Goal: Transaction & Acquisition: Book appointment/travel/reservation

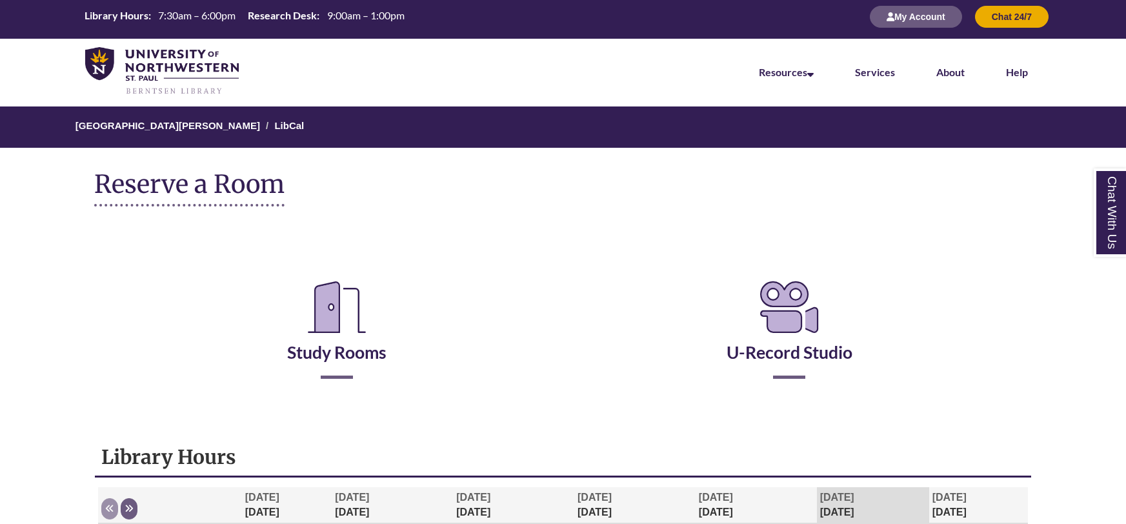
scroll to position [6, 0]
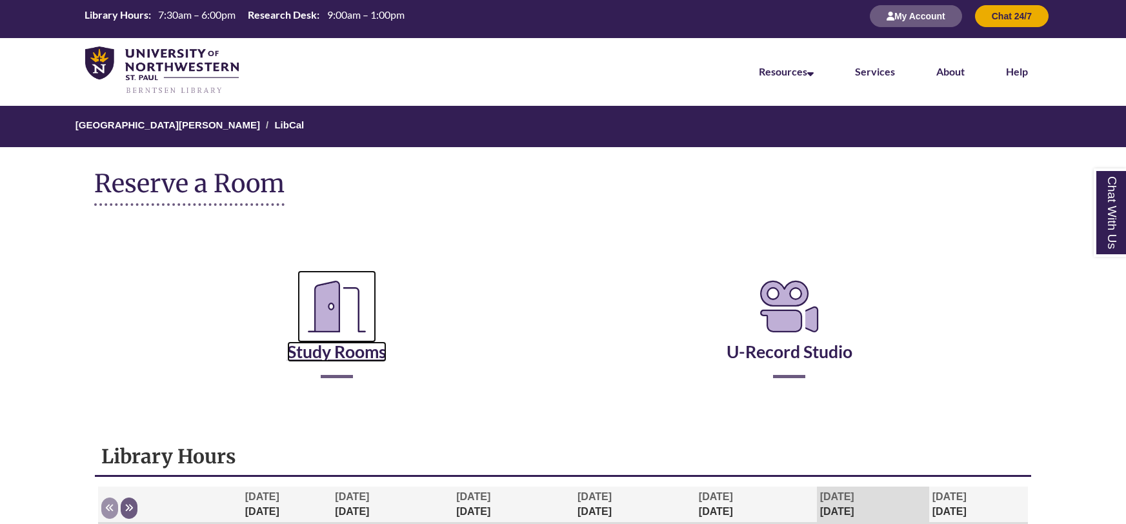
click at [366, 348] on link "Study Rooms" at bounding box center [336, 335] width 99 height 53
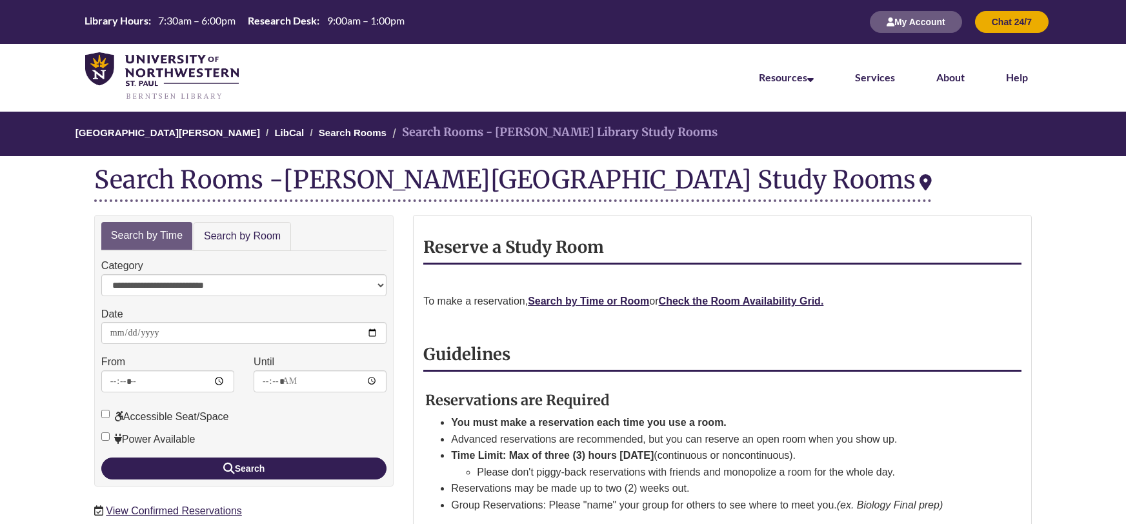
click at [776, 293] on p "To make a reservation, Search by Time or Room or Check the Room Availability Gr…" at bounding box center [722, 301] width 598 height 17
click at [781, 304] on strong "Check the Room Availability Grid." at bounding box center [741, 300] width 165 height 11
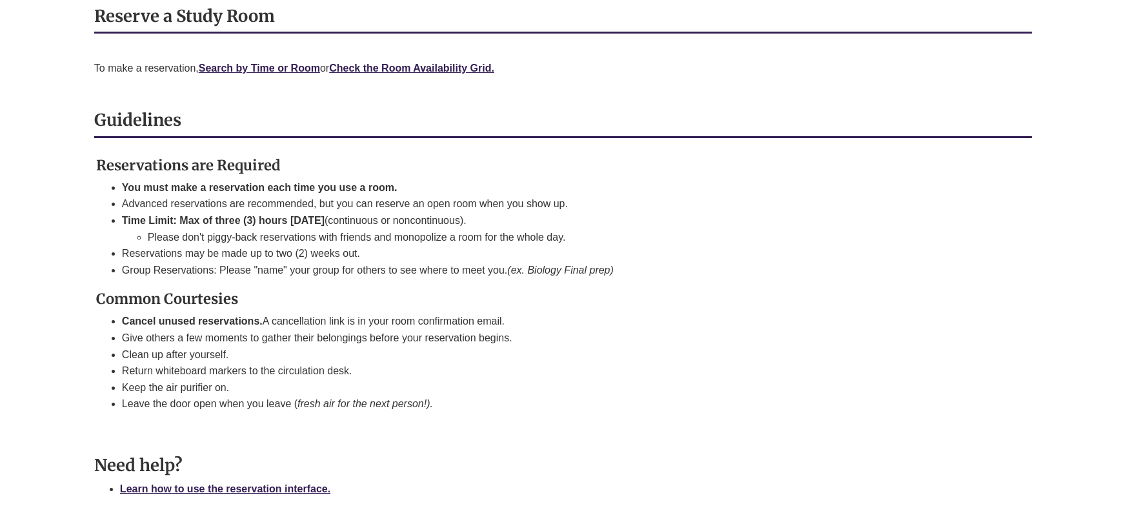
scroll to position [117, 0]
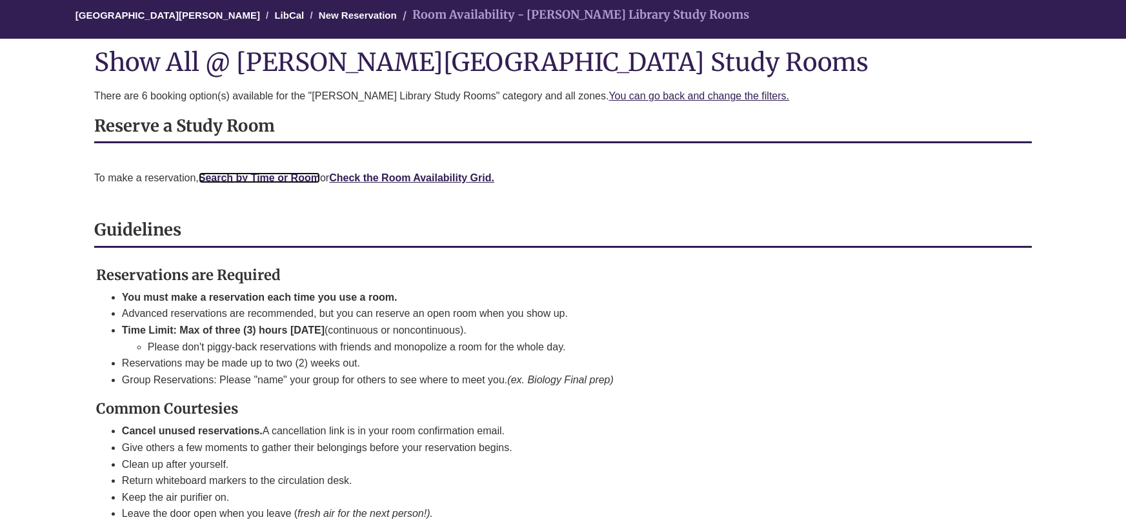
click at [299, 177] on link "Search by Time or Room" at bounding box center [259, 177] width 121 height 11
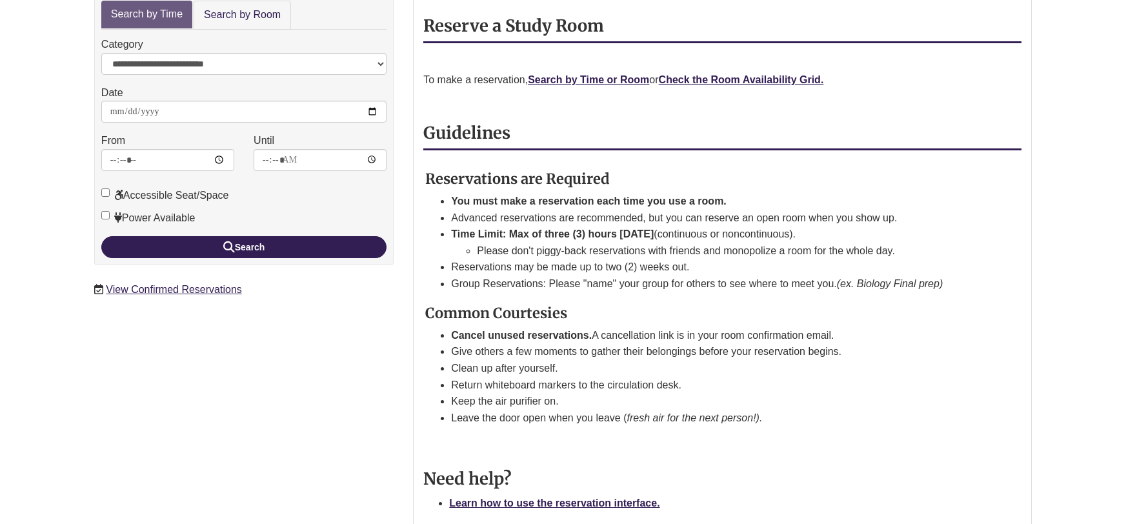
scroll to position [220, 0]
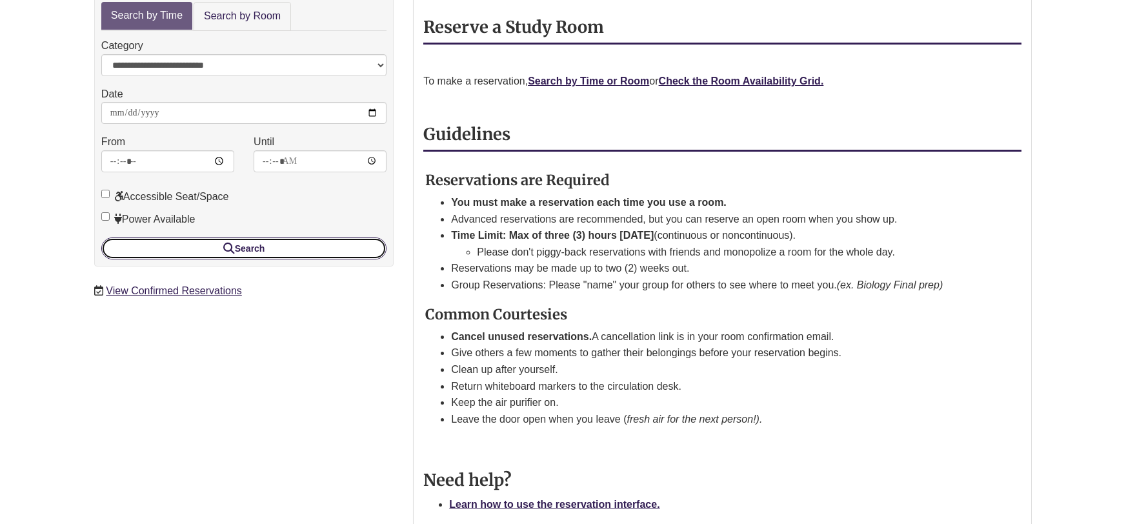
click at [272, 248] on button "Search" at bounding box center [243, 248] width 285 height 22
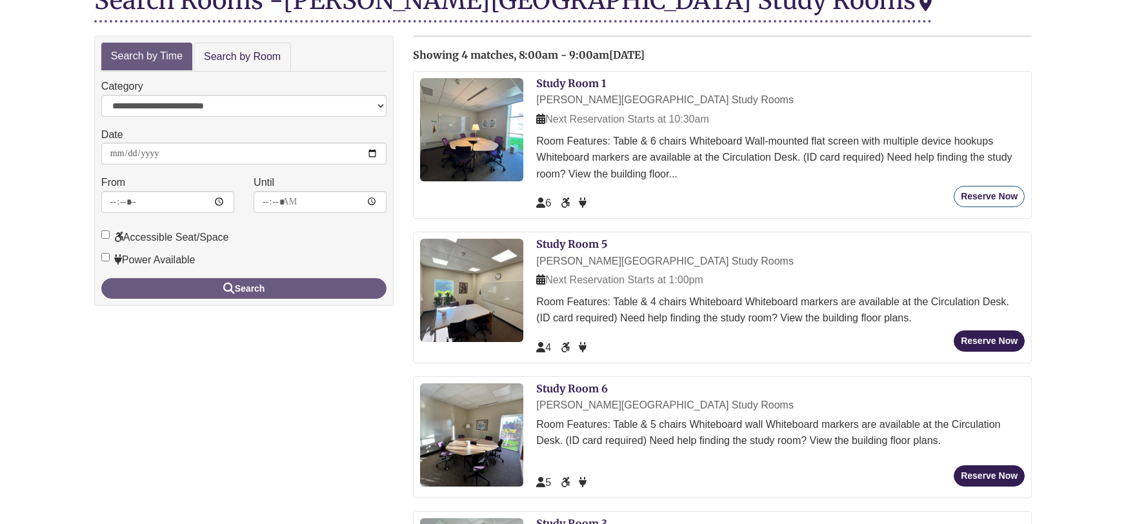
scroll to position [172, 0]
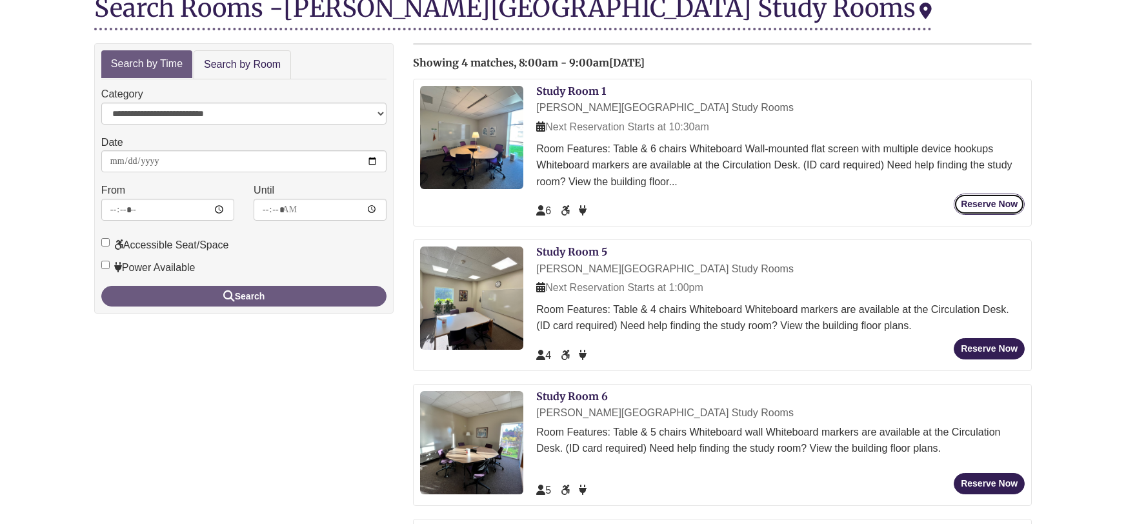
click at [963, 202] on button "Reserve Now" at bounding box center [988, 204] width 71 height 21
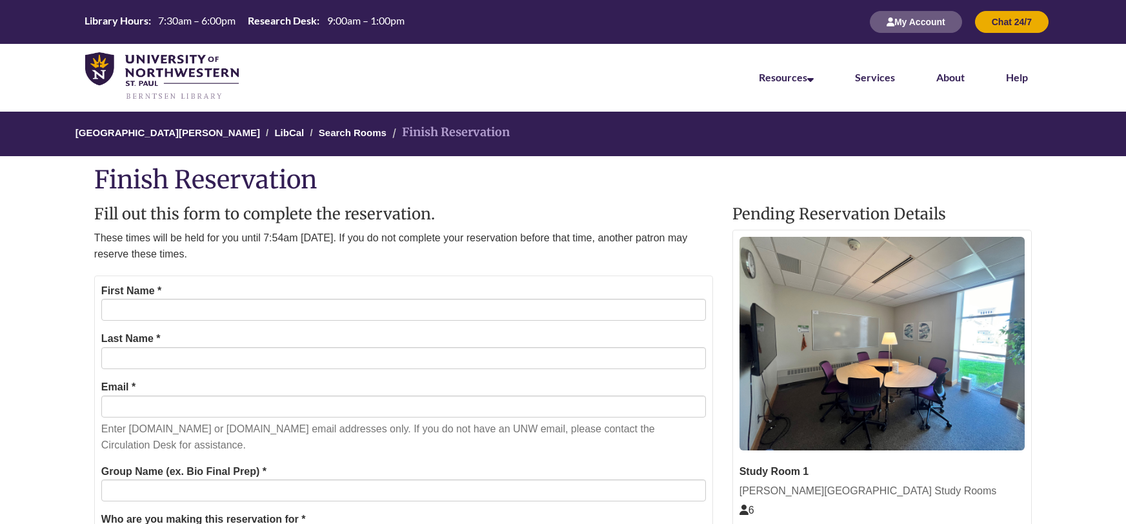
scroll to position [12, 0]
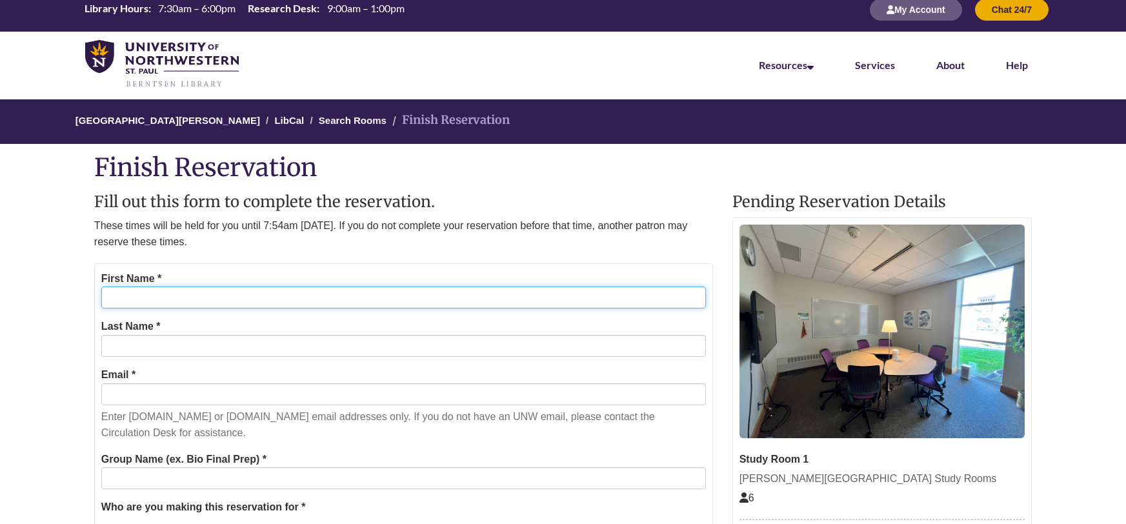
click at [251, 295] on input "First Name *" at bounding box center [403, 297] width 604 height 22
type input "*****"
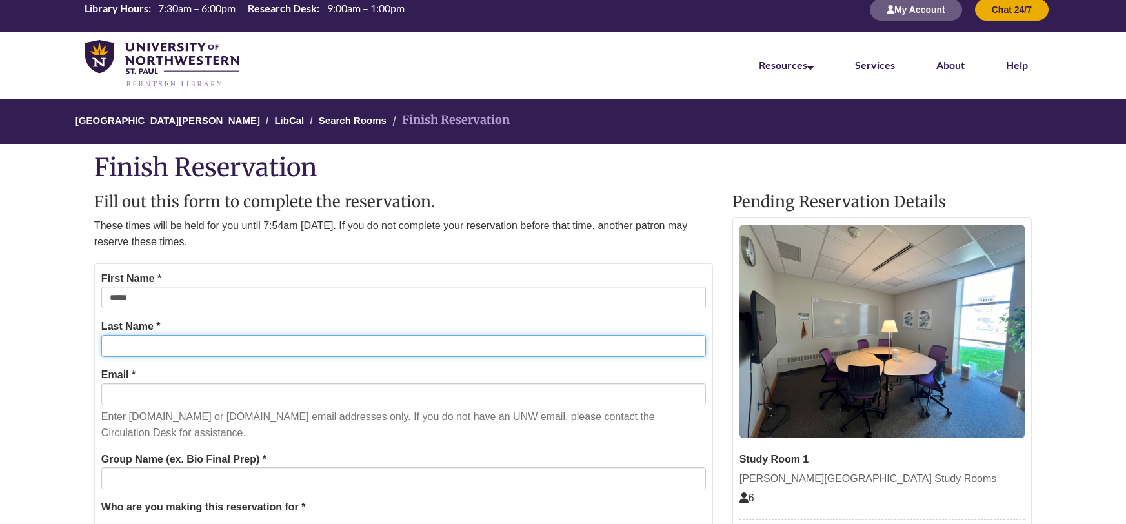
click at [242, 349] on input "Last Name *" at bounding box center [403, 346] width 604 height 22
type input "*****"
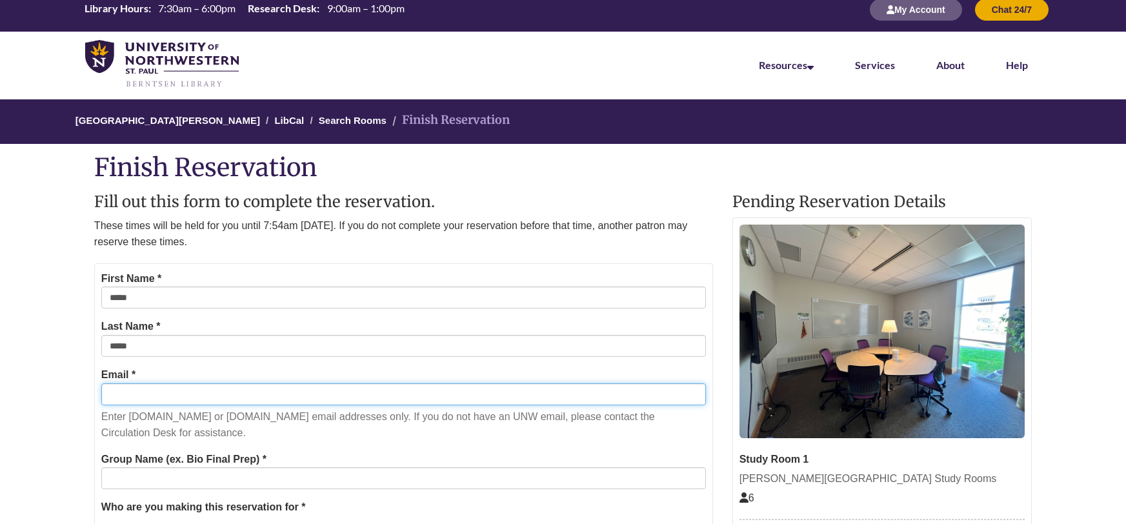
click at [252, 387] on input "Email *" at bounding box center [403, 394] width 604 height 22
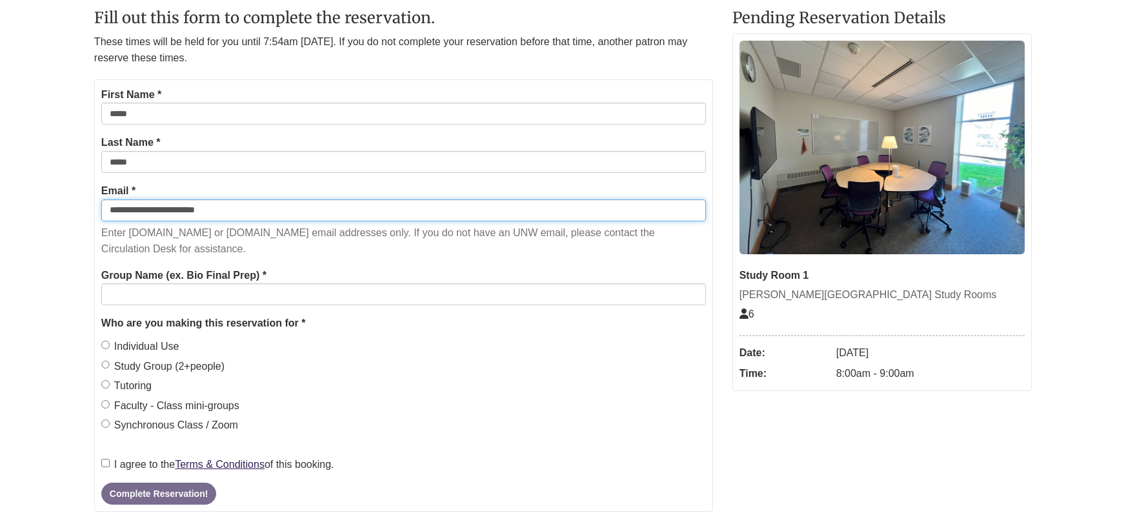
scroll to position [198, 0]
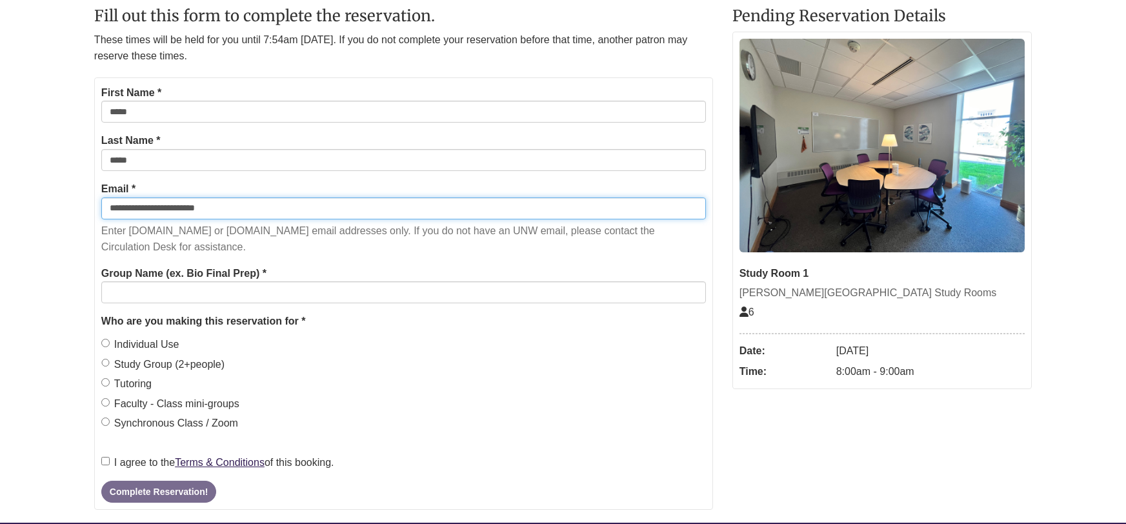
type input "**********"
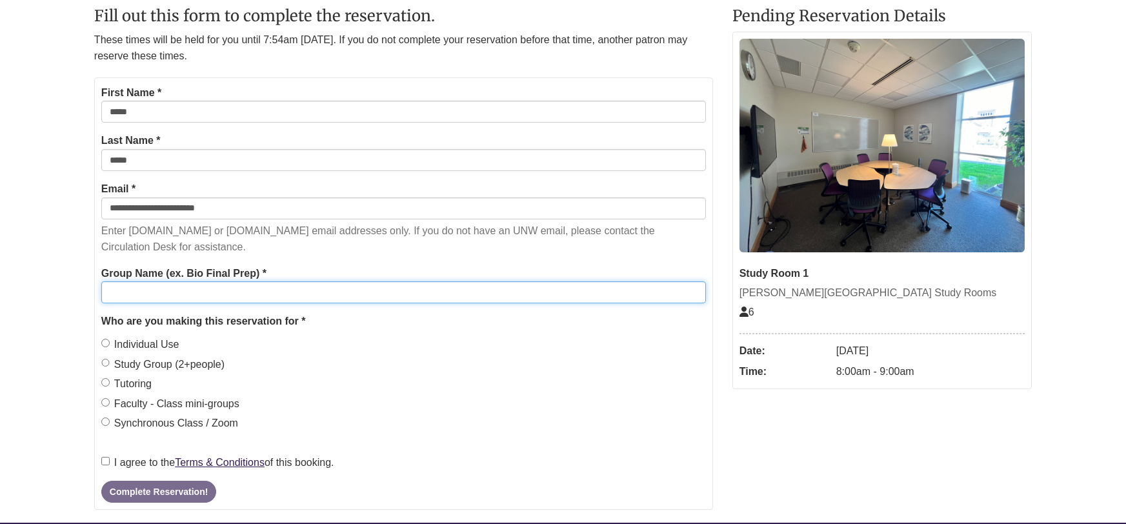
click at [170, 291] on input "Group Name (ex. Bio Final Prep) *" at bounding box center [403, 292] width 604 height 22
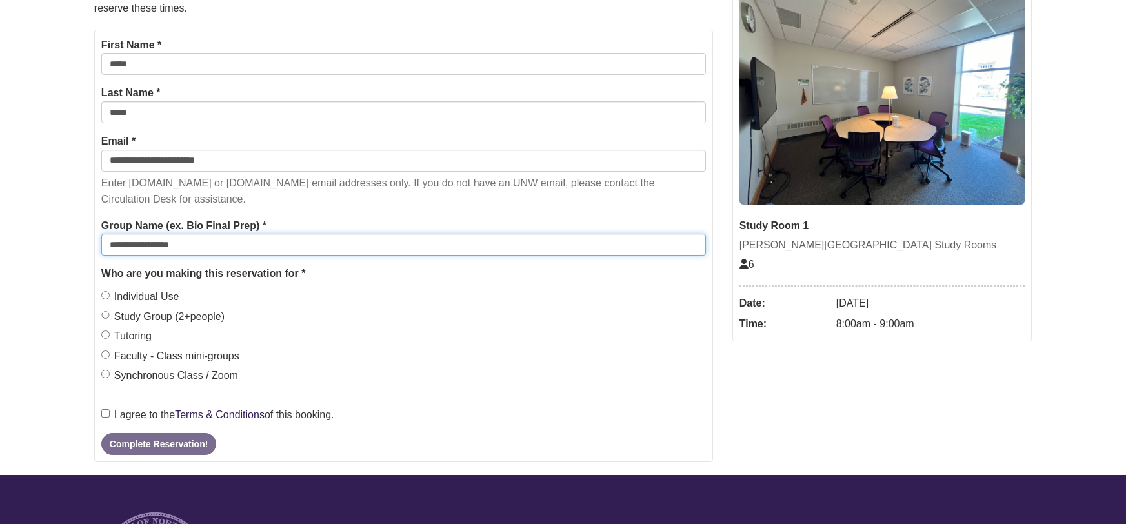
scroll to position [246, 0]
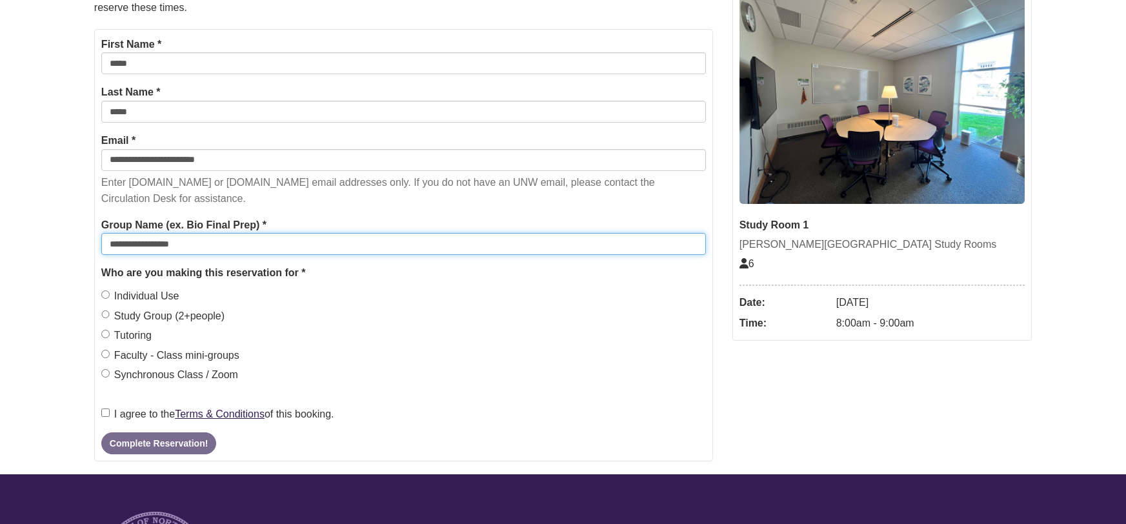
type input "**********"
click at [105, 308] on label "Study Group (2+people)" at bounding box center [162, 316] width 123 height 17
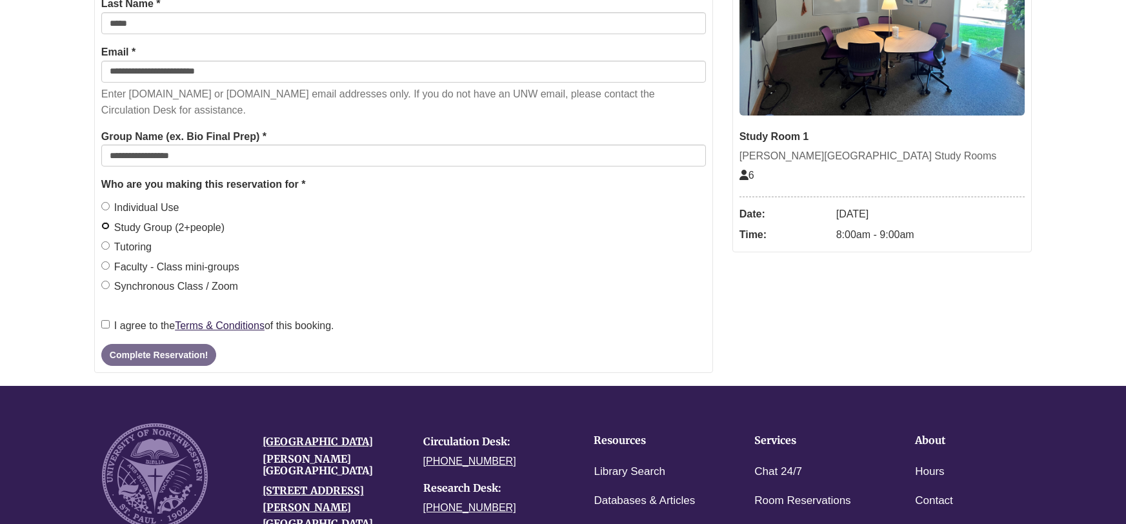
scroll to position [336, 0]
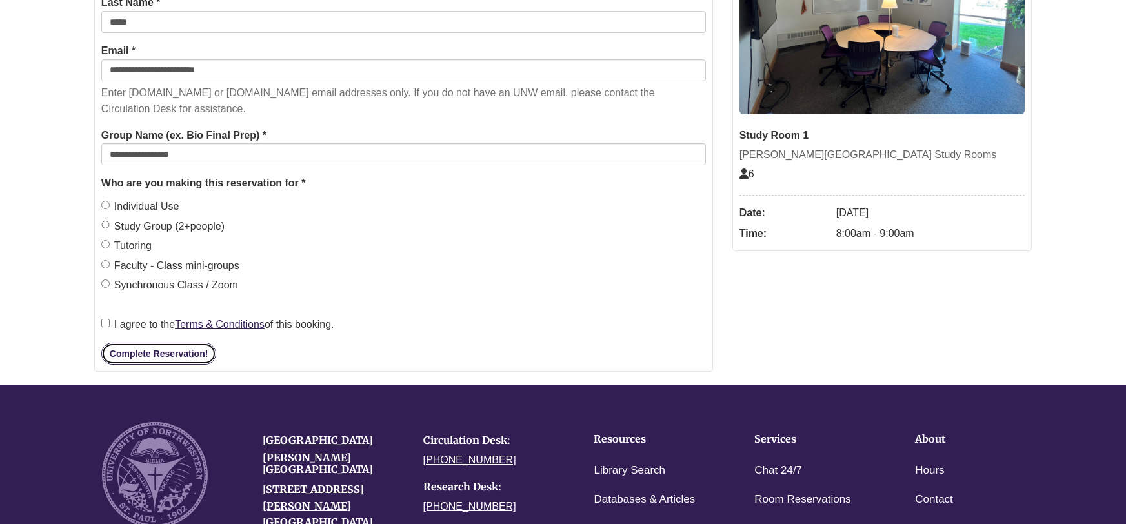
click at [162, 355] on button "Complete Reservation!" at bounding box center [158, 354] width 115 height 22
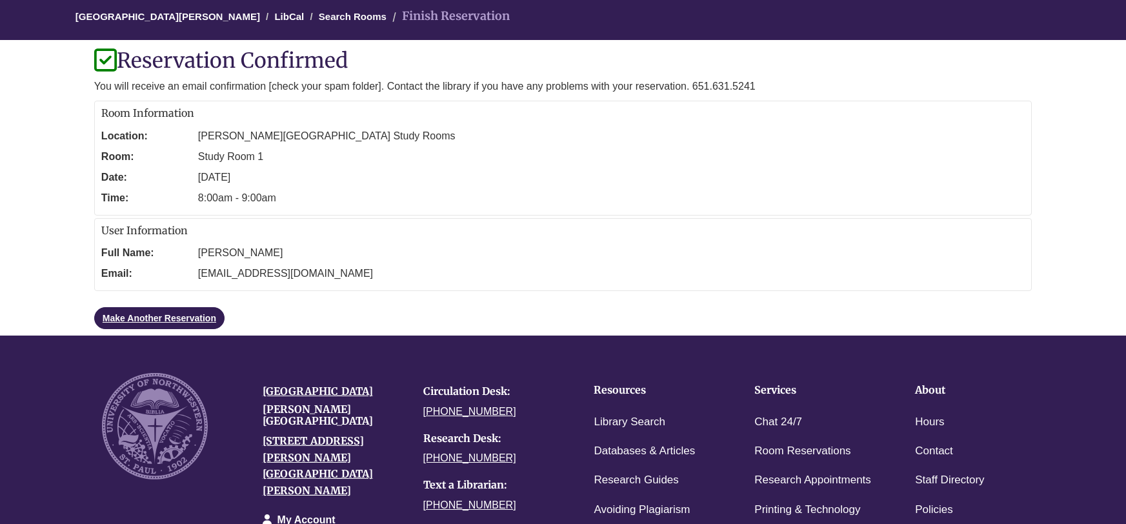
scroll to position [0, 0]
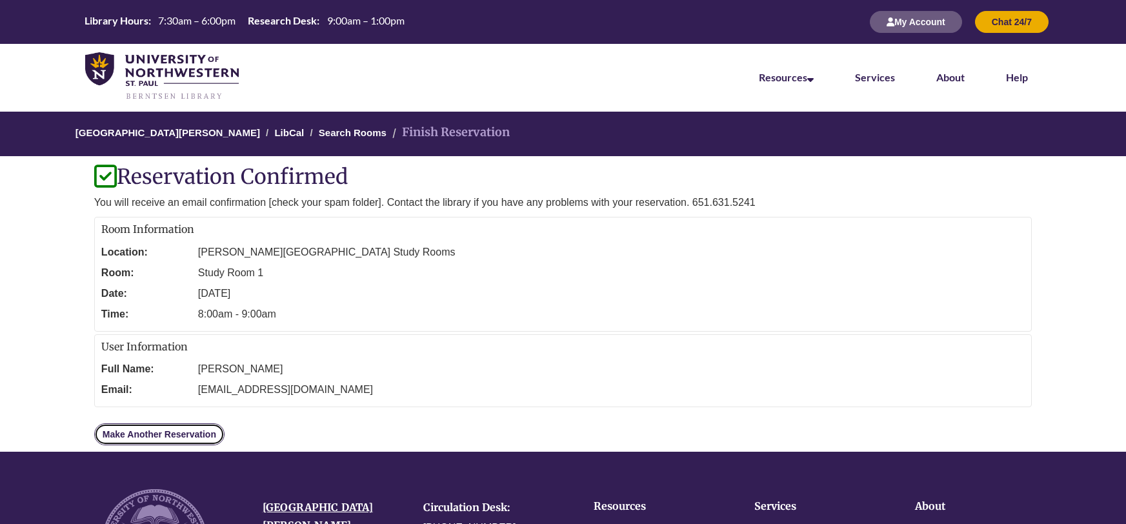
click at [167, 432] on link "Make Another Reservation" at bounding box center [159, 434] width 130 height 22
